Goal: Feedback & Contribution: Submit feedback/report problem

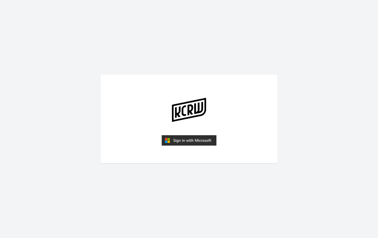
click at [192, 138] on img "submit" at bounding box center [189, 140] width 55 height 11
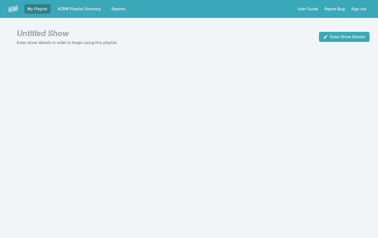
click at [91, 10] on link "KCRW Playlist Directory" at bounding box center [79, 8] width 49 height 9
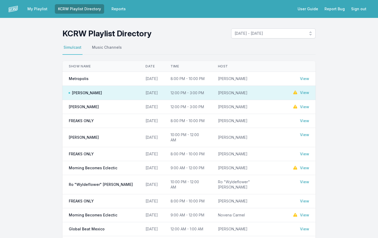
click at [309, 95] on link "View" at bounding box center [304, 92] width 9 height 5
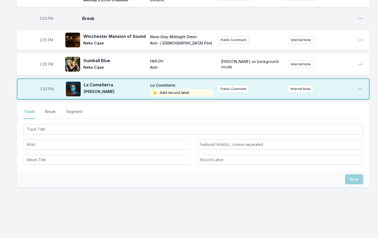
scroll to position [1036, 0]
click at [224, 87] on button "Public Comment" at bounding box center [233, 89] width 31 height 8
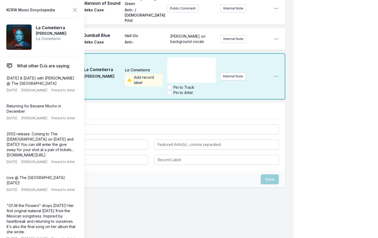
scroll to position [1215, 0]
click at [167, 90] on input "Pin to Track" at bounding box center [169, 87] width 4 height 4
checkbox input "true"
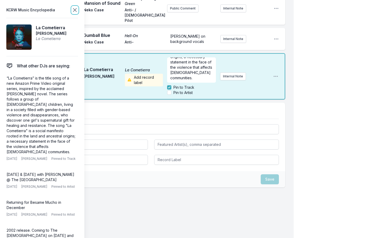
click at [78, 8] on icon at bounding box center [75, 10] width 6 height 6
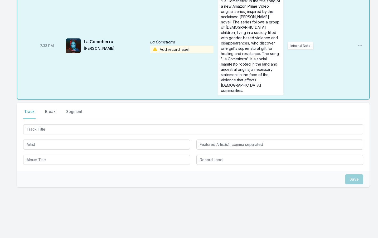
scroll to position [1129, 0]
